Goal: Transaction & Acquisition: Purchase product/service

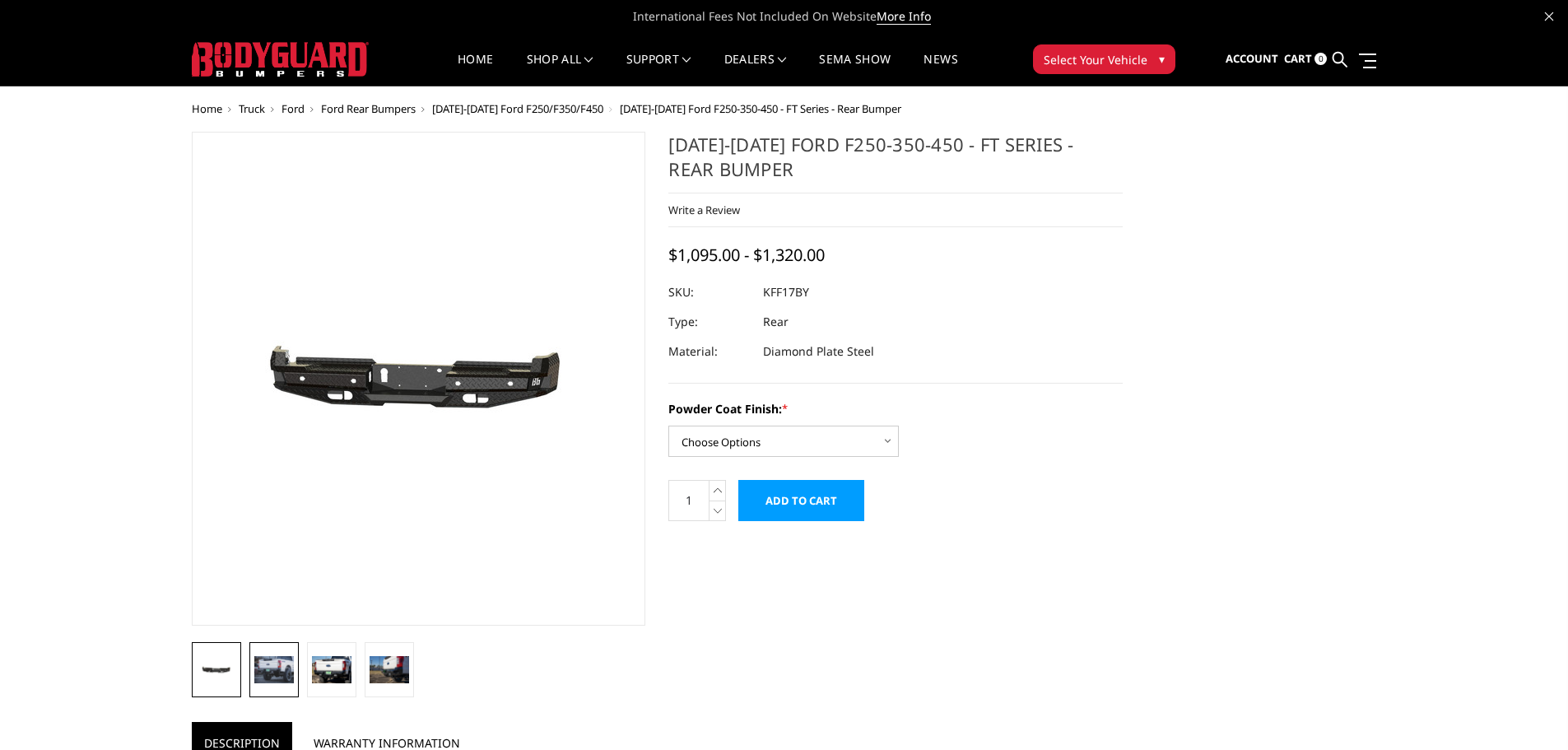
click at [255, 670] on img at bounding box center [275, 669] width 40 height 26
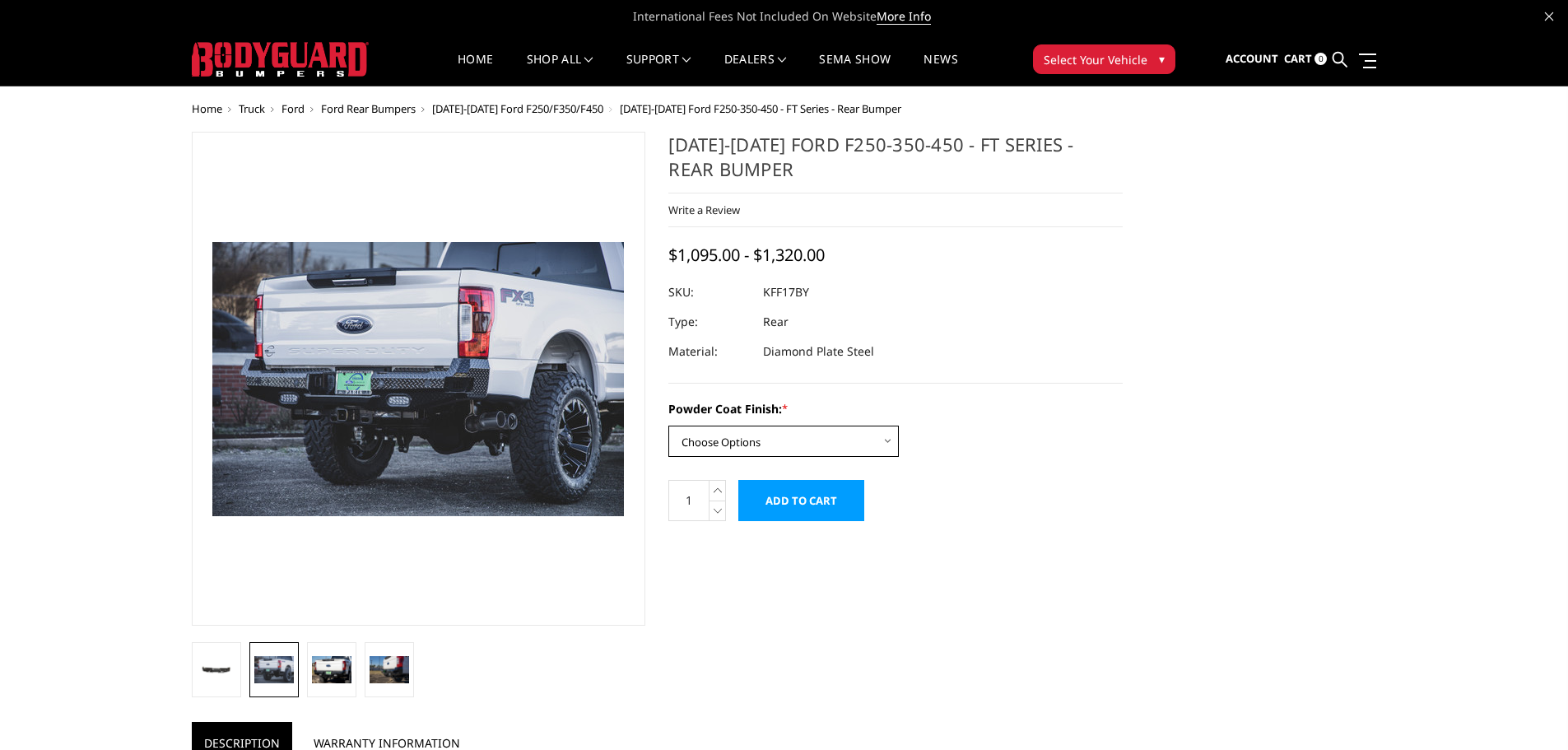
click at [751, 436] on select "Choose Options Bare Metal Gloss Black Powder Coat Textured Black Powder Coat" at bounding box center [783, 441] width 230 height 31
click at [668, 425] on select "Choose Options Bare Metal Gloss Black Powder Coat Textured Black Powder Coat" at bounding box center [783, 441] width 230 height 31
click at [742, 438] on select "Choose Options Bare Metal Gloss Black Powder Coat Textured Black Powder Coat" at bounding box center [783, 441] width 230 height 31
click at [668, 425] on select "Choose Options Bare Metal Gloss Black Powder Coat Textured Black Powder Coat" at bounding box center [783, 441] width 230 height 31
click at [741, 437] on select "Choose Options Bare Metal Gloss Black Powder Coat Textured Black Powder Coat" at bounding box center [783, 441] width 230 height 31
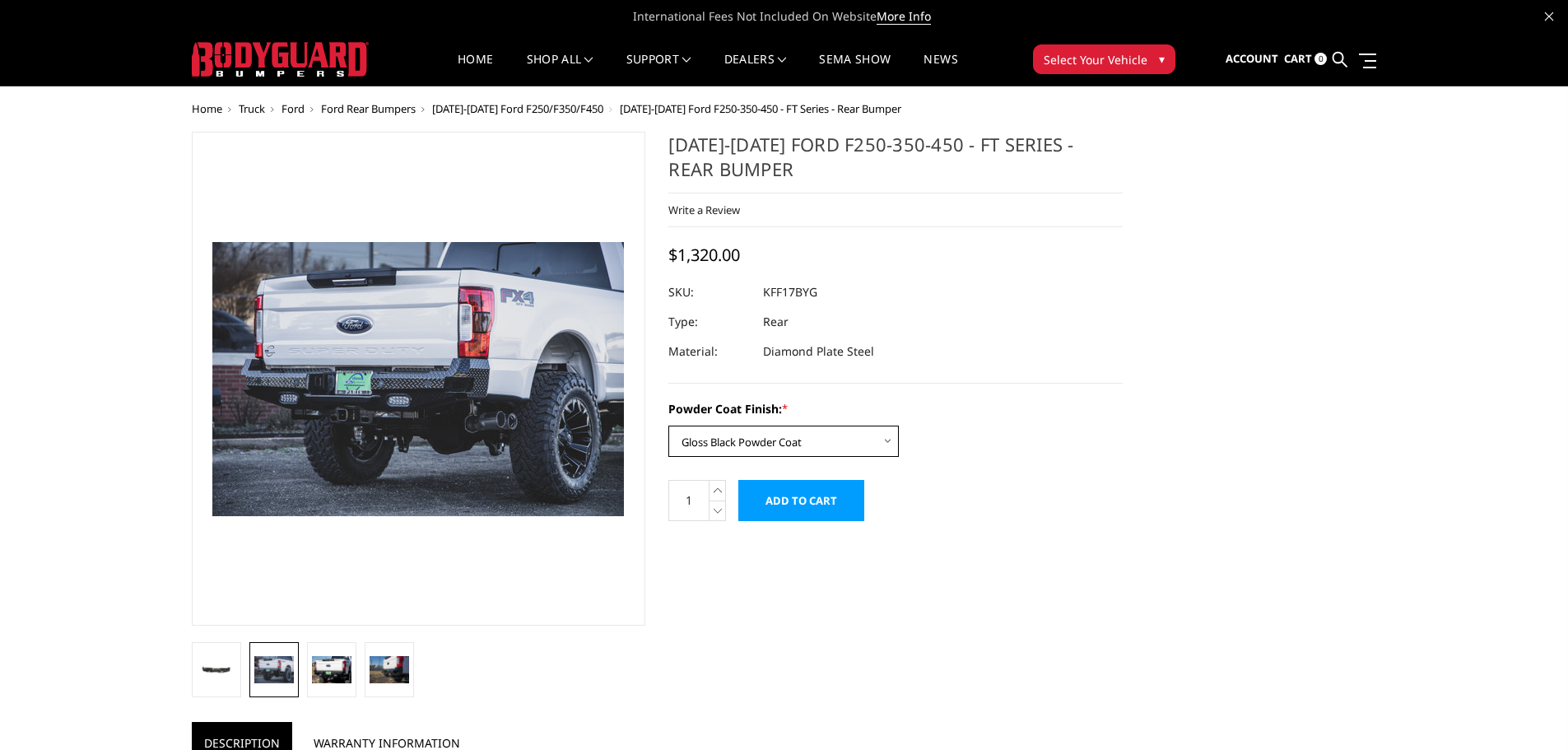
select select "3408"
click at [668, 425] on select "Choose Options Bare Metal Gloss Black Powder Coat Textured Black Powder Coat" at bounding box center [783, 441] width 230 height 31
click at [328, 672] on img at bounding box center [332, 669] width 40 height 26
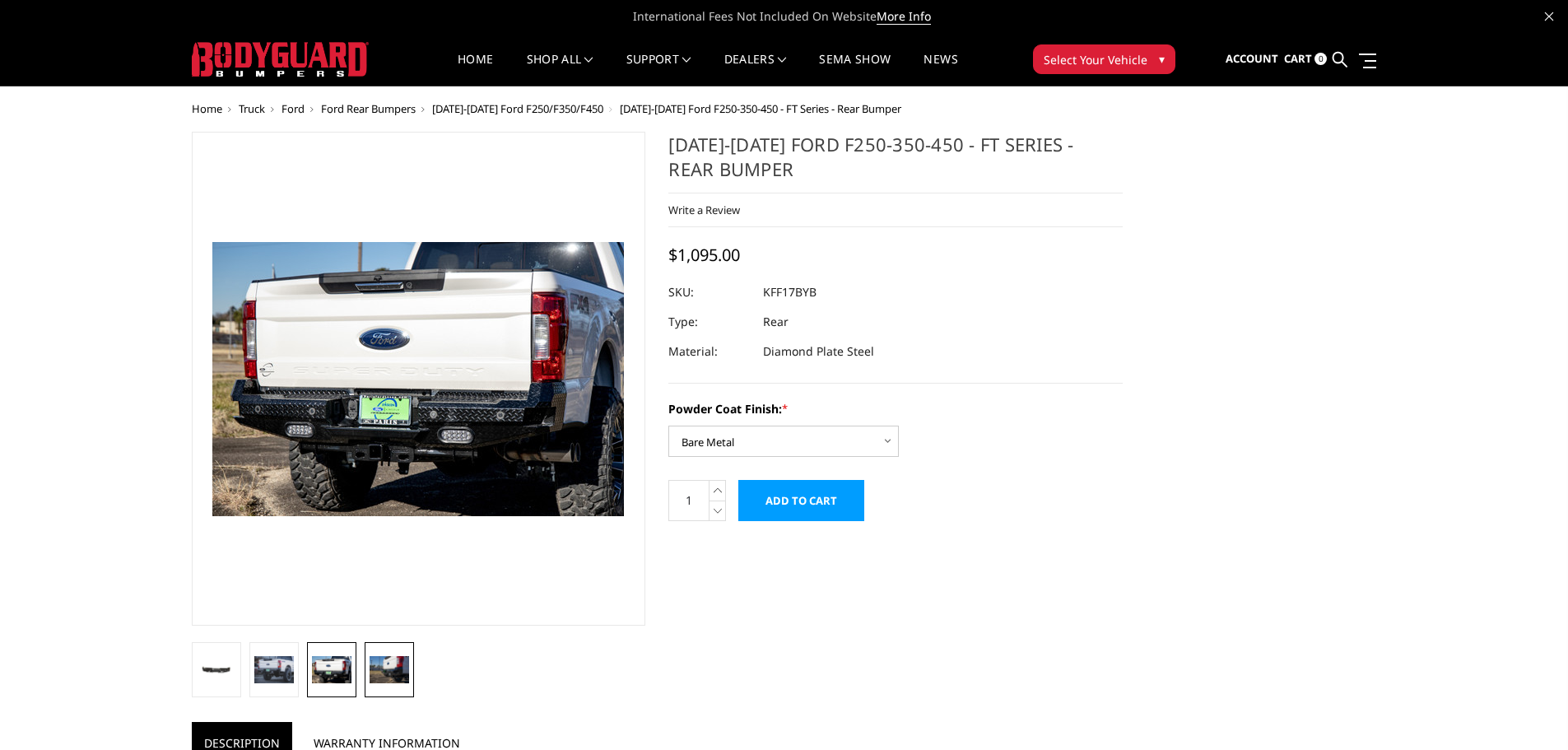
click at [378, 671] on img at bounding box center [390, 669] width 40 height 26
